Goal: Transaction & Acquisition: Purchase product/service

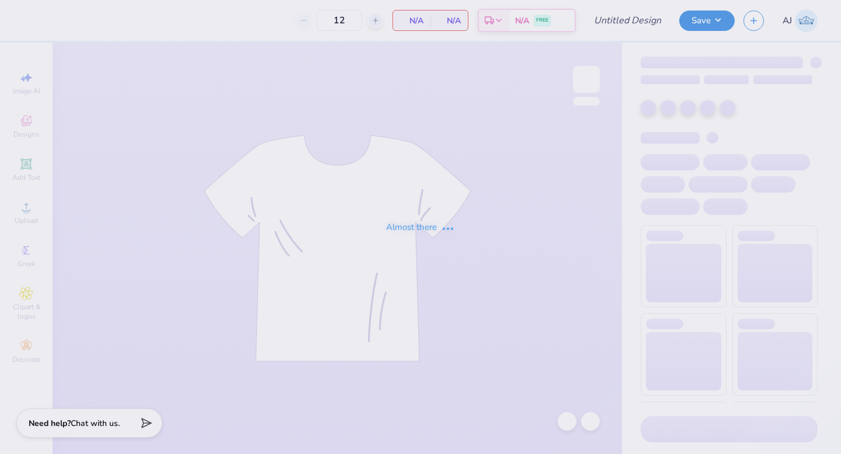
type input "[PERSON_NAME] : [GEOGRAPHIC_DATA] at [GEOGRAPHIC_DATA]"
type input "24"
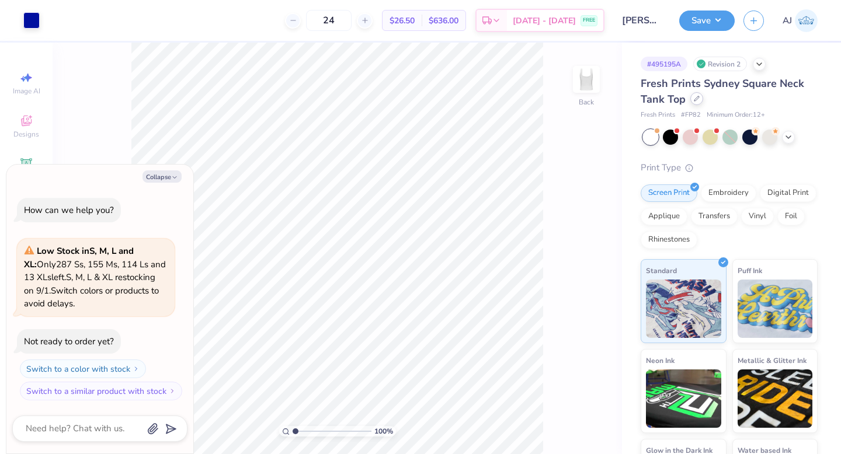
click at [694, 97] on icon at bounding box center [696, 99] width 6 height 6
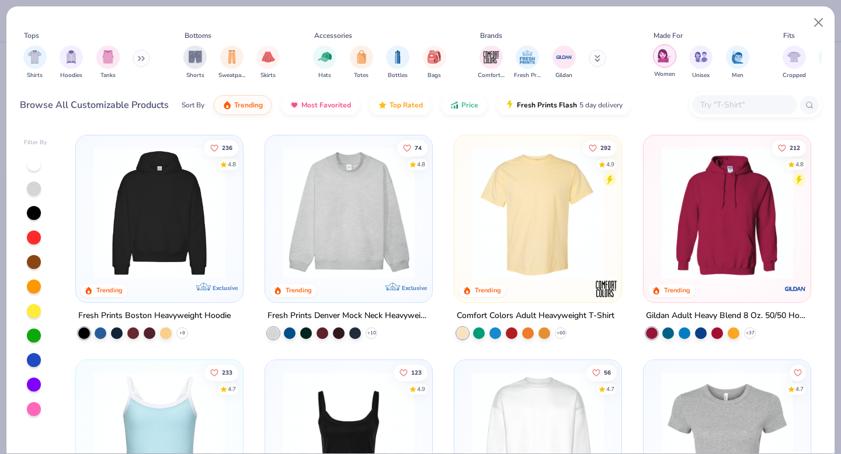
click at [661, 57] on img "filter for Women" at bounding box center [663, 55] width 13 height 13
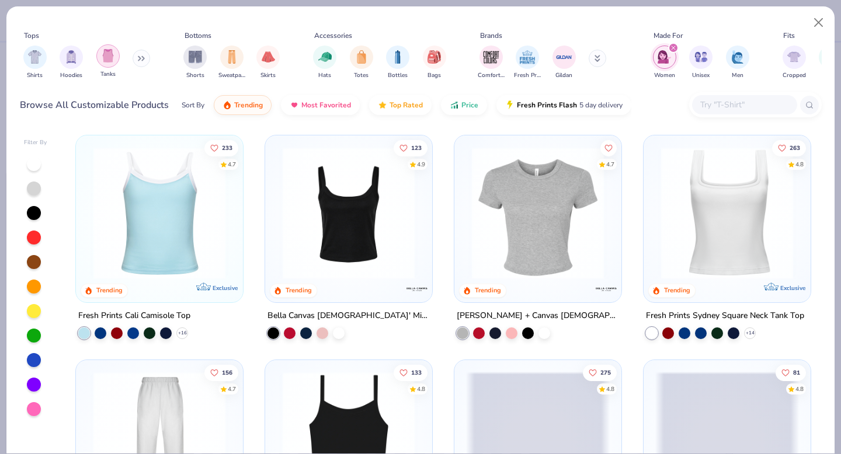
click at [106, 60] on img "filter for Tanks" at bounding box center [108, 55] width 13 height 13
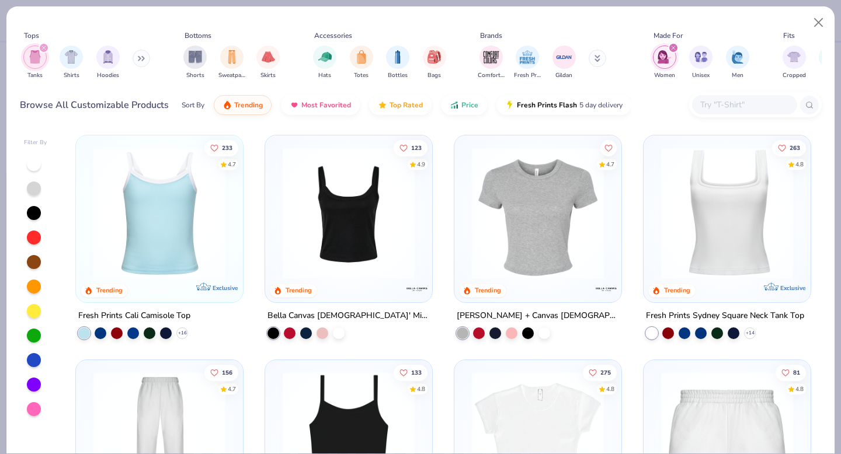
type textarea "x"
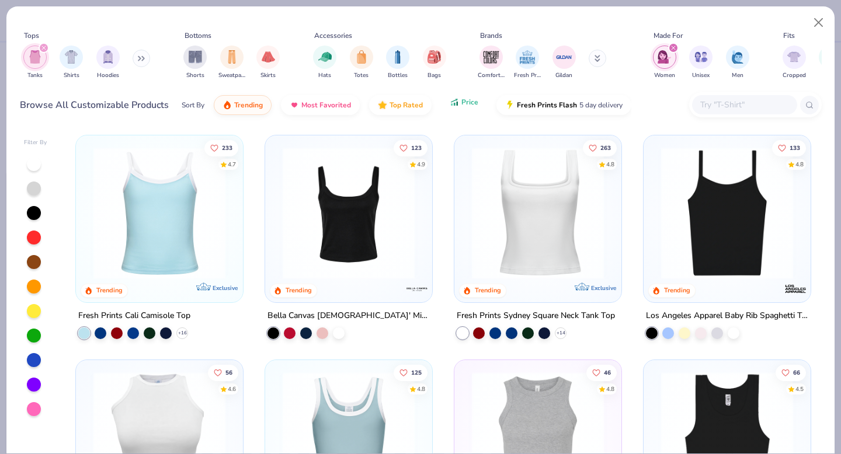
click at [454, 105] on icon "button" at bounding box center [453, 102] width 9 height 11
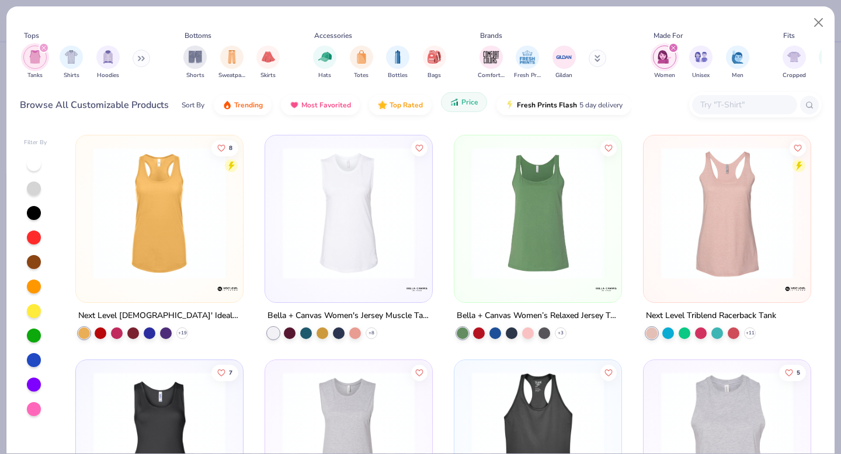
click at [454, 105] on icon "button" at bounding box center [453, 102] width 9 height 11
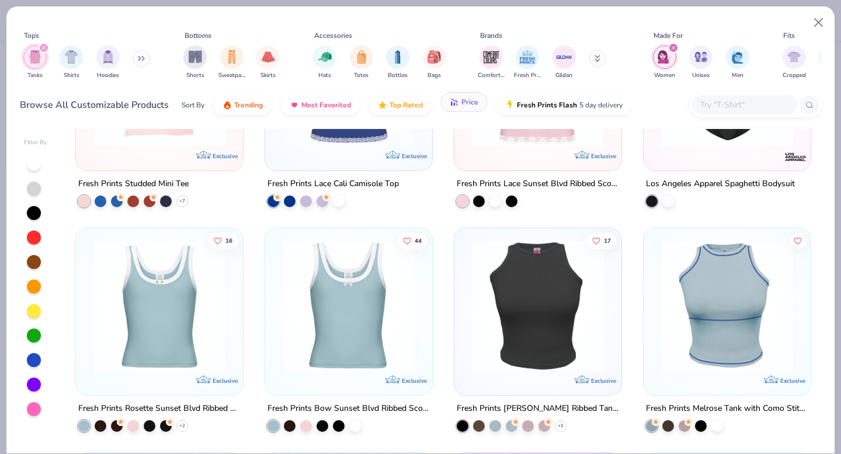
scroll to position [135, 0]
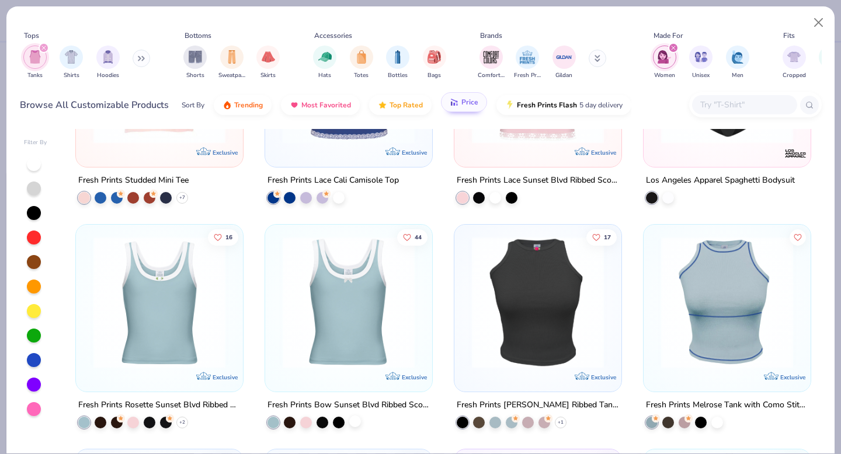
click at [353, 421] on div at bounding box center [355, 421] width 12 height 12
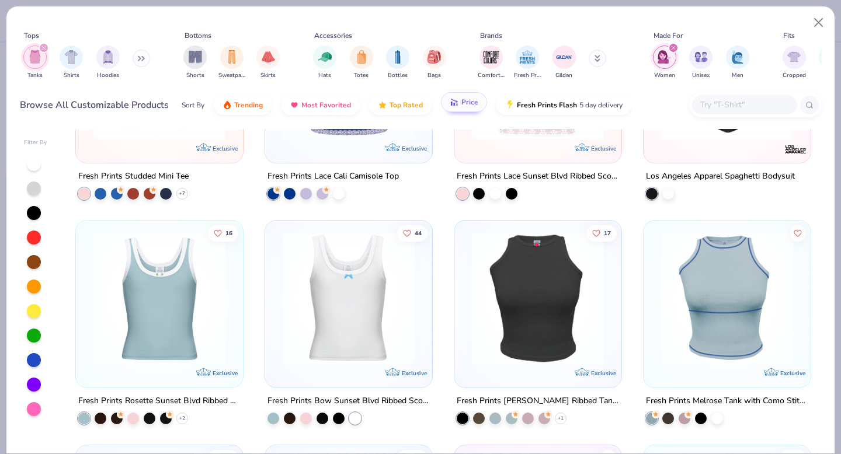
scroll to position [140, 0]
click at [178, 413] on icon at bounding box center [181, 417] width 9 height 9
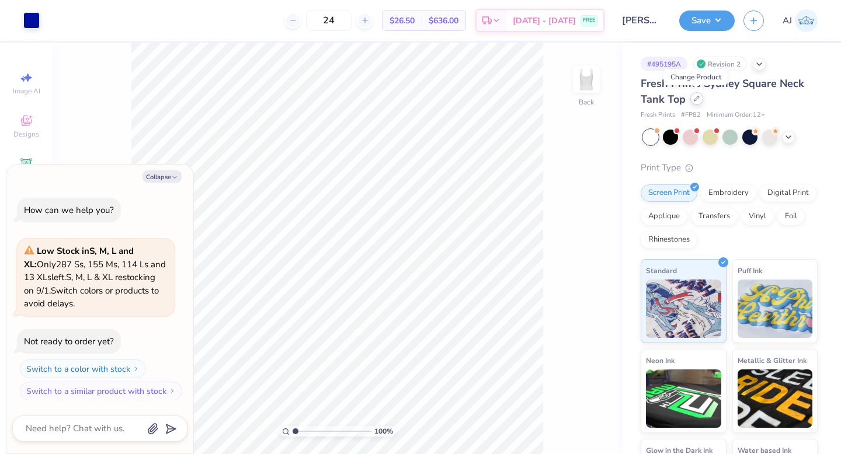
click at [698, 100] on icon at bounding box center [696, 99] width 6 height 6
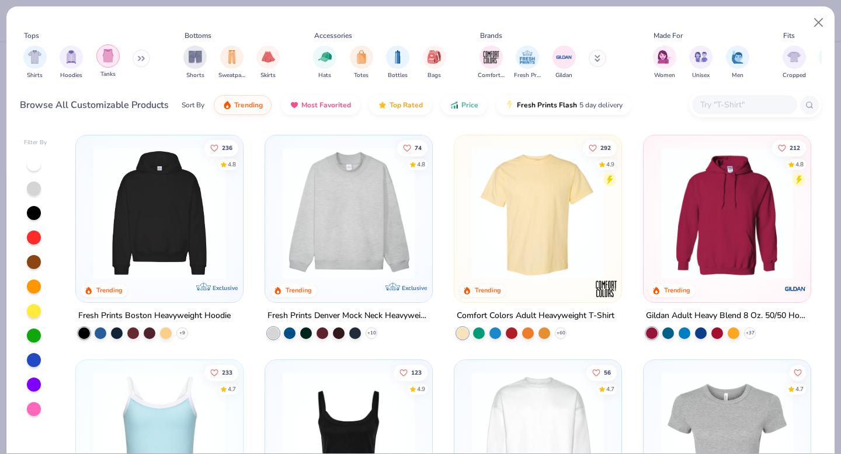
click at [105, 57] on img "filter for Tanks" at bounding box center [108, 55] width 13 height 13
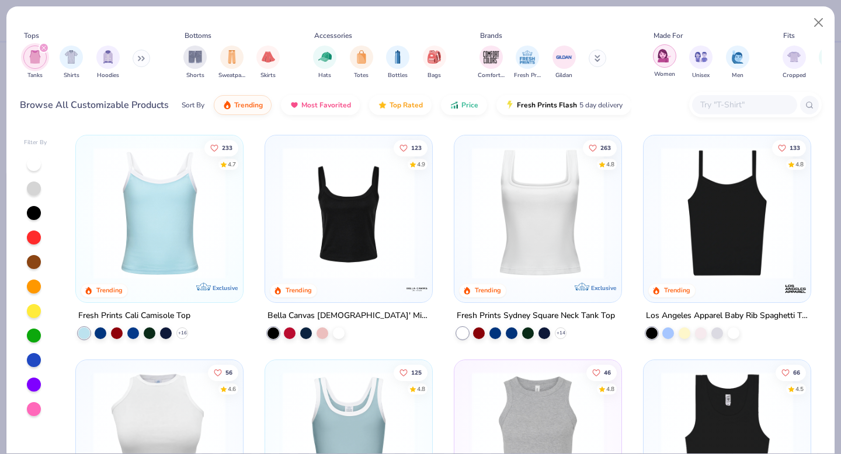
click at [660, 60] on img "filter for Women" at bounding box center [663, 55] width 13 height 13
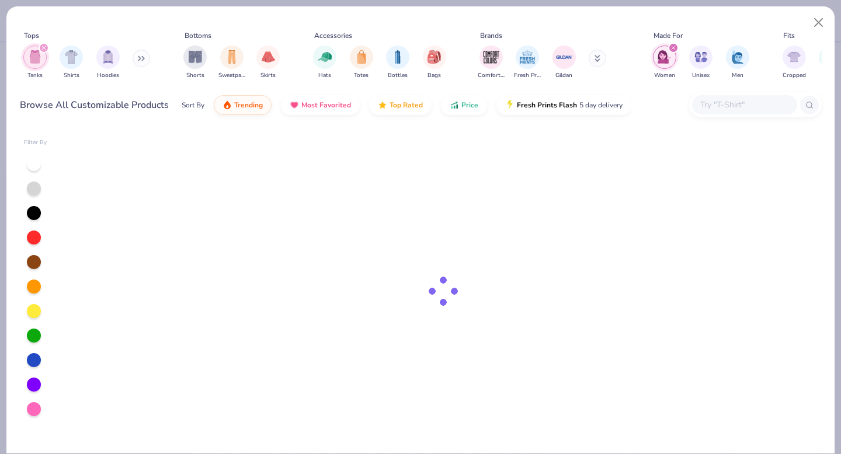
type textarea "x"
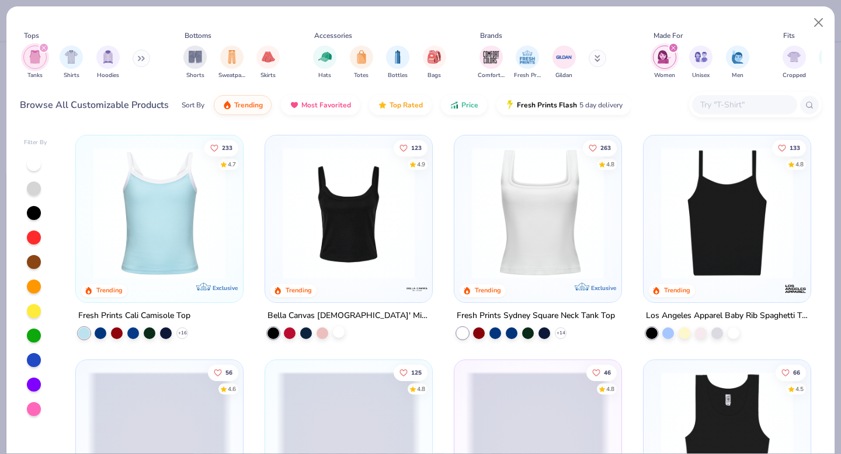
click at [339, 328] on div at bounding box center [339, 332] width 12 height 12
click at [343, 221] on img at bounding box center [349, 213] width 144 height 132
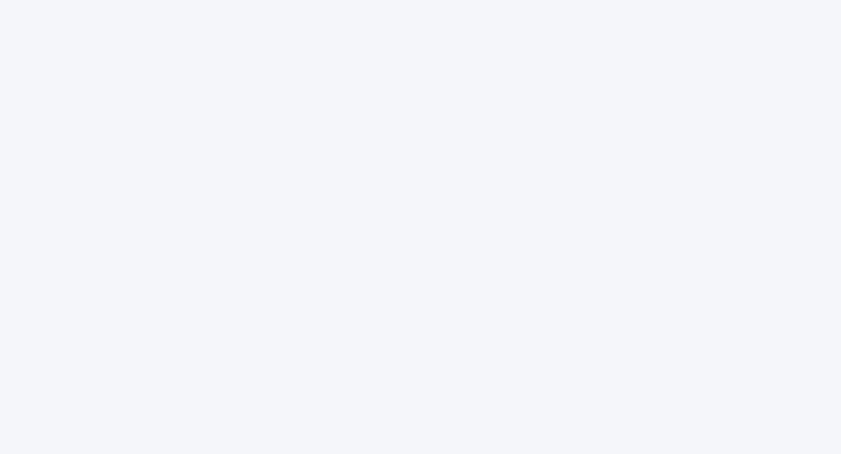
click at [138, 48] on div at bounding box center [420, 227] width 841 height 454
